Goal: Task Accomplishment & Management: Use online tool/utility

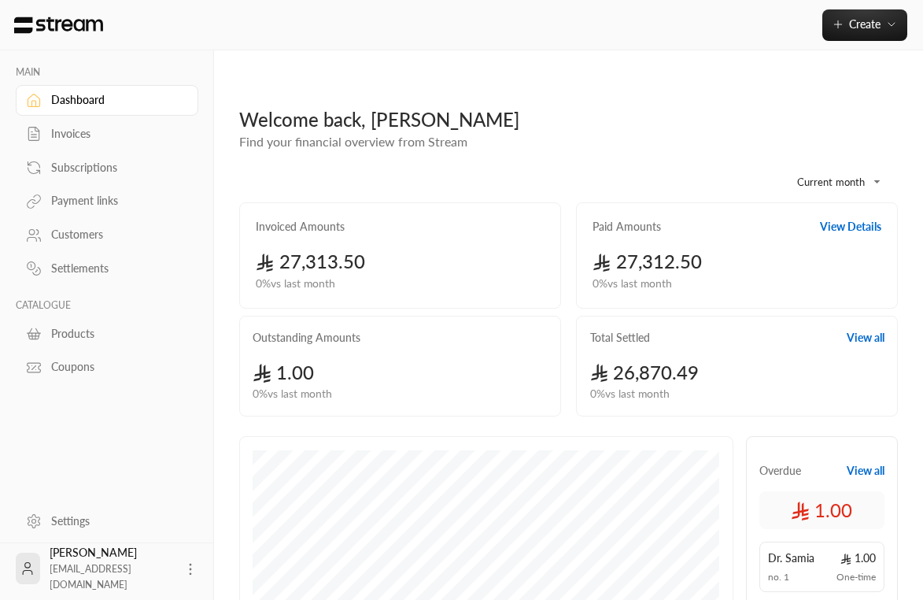
click at [117, 215] on link "Payment links" at bounding box center [107, 201] width 183 height 31
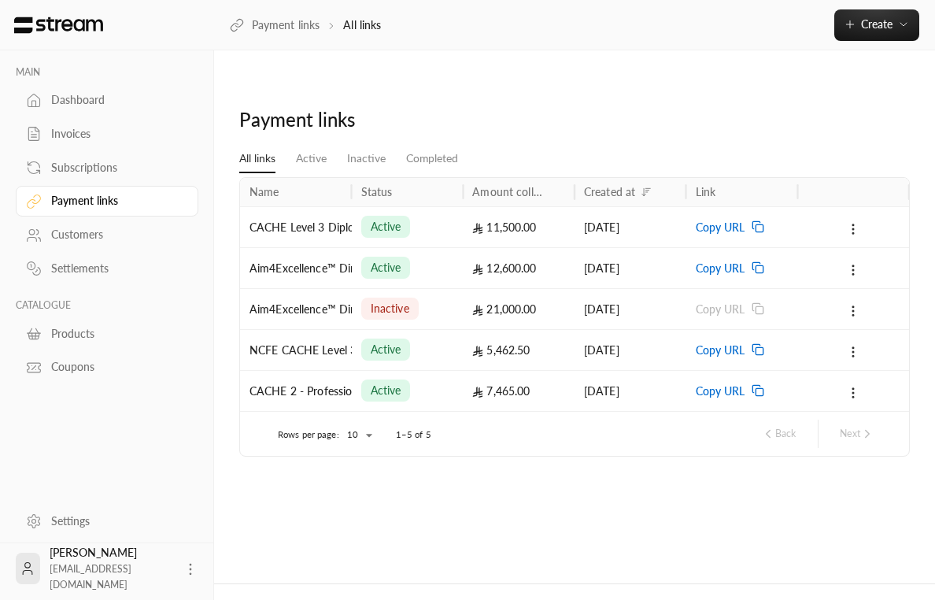
click at [538, 107] on div "Payment links" at bounding box center [574, 126] width 687 height 38
